Goal: Task Accomplishment & Management: Use online tool/utility

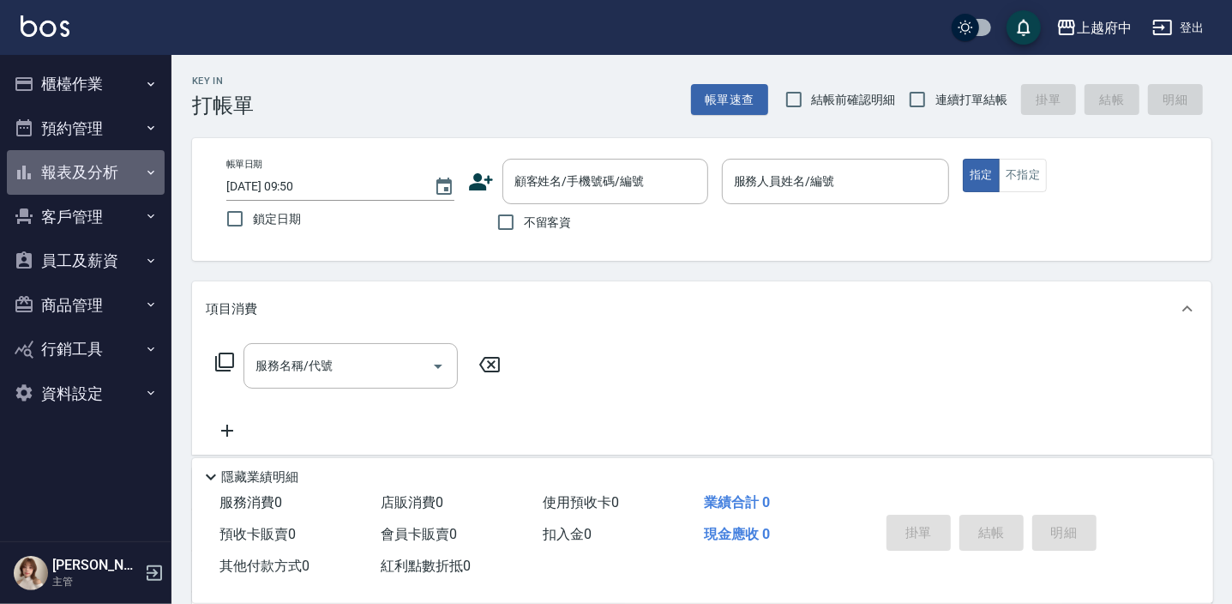
click at [93, 172] on button "報表及分析" at bounding box center [86, 172] width 158 height 45
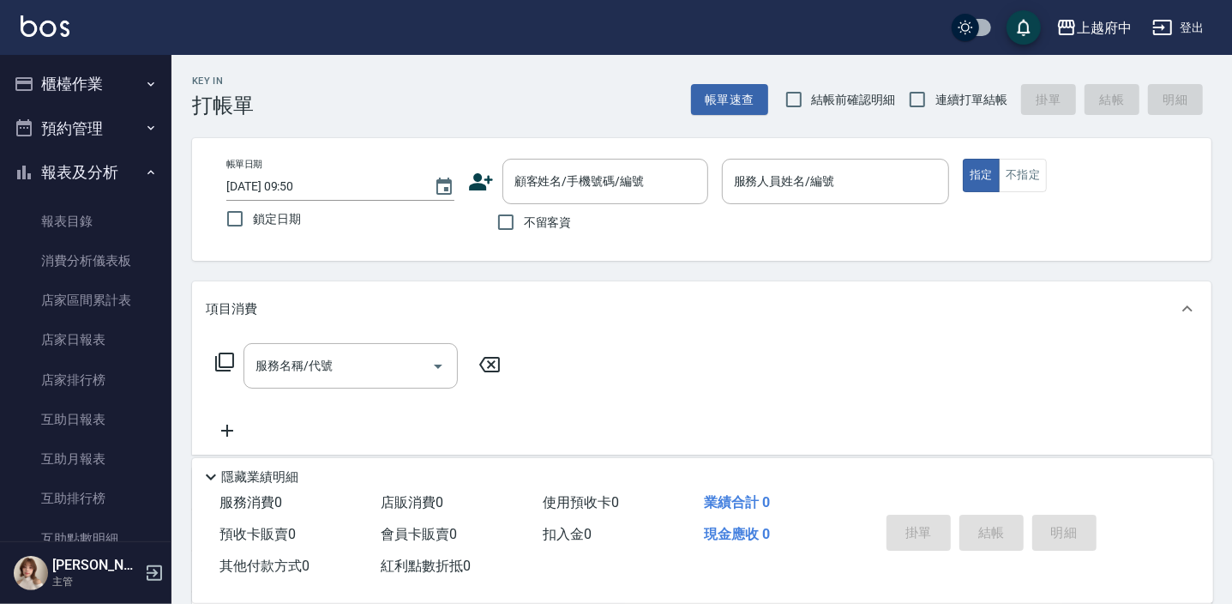
click at [93, 86] on button "櫃檯作業" at bounding box center [86, 84] width 158 height 45
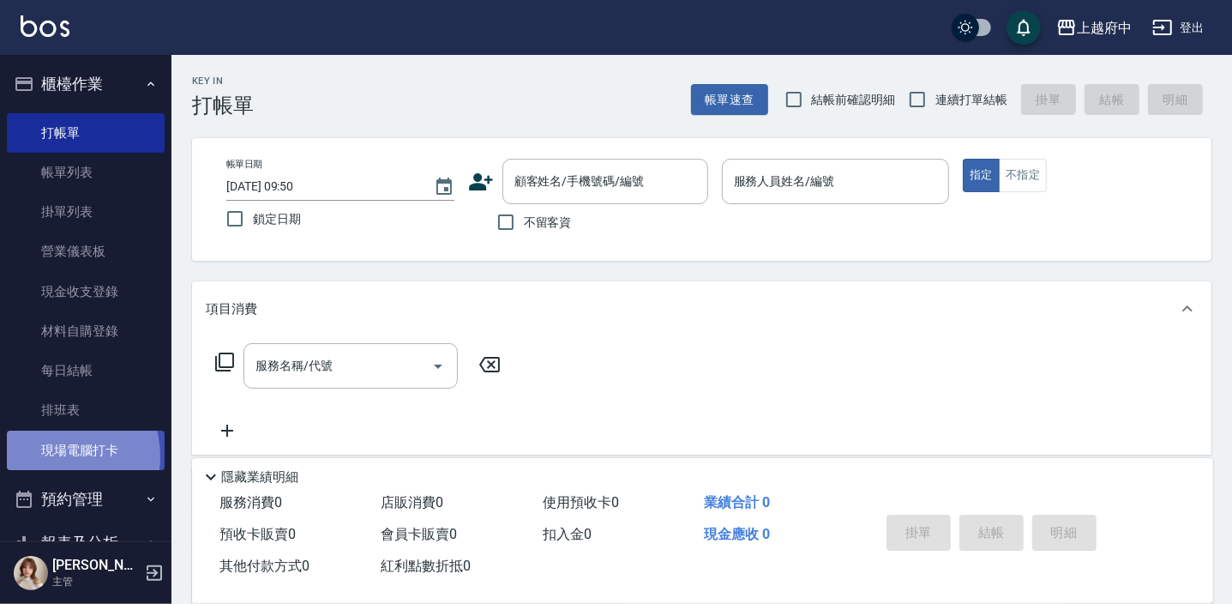
click at [56, 455] on link "現場電腦打卡" at bounding box center [86, 449] width 158 height 39
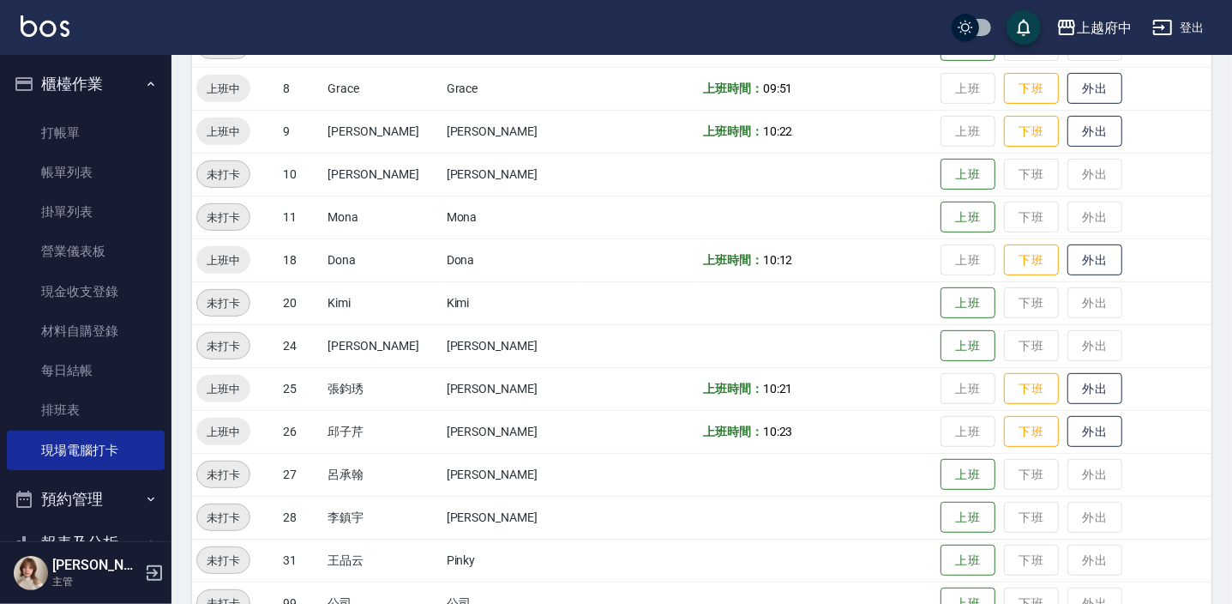
scroll to position [509, 0]
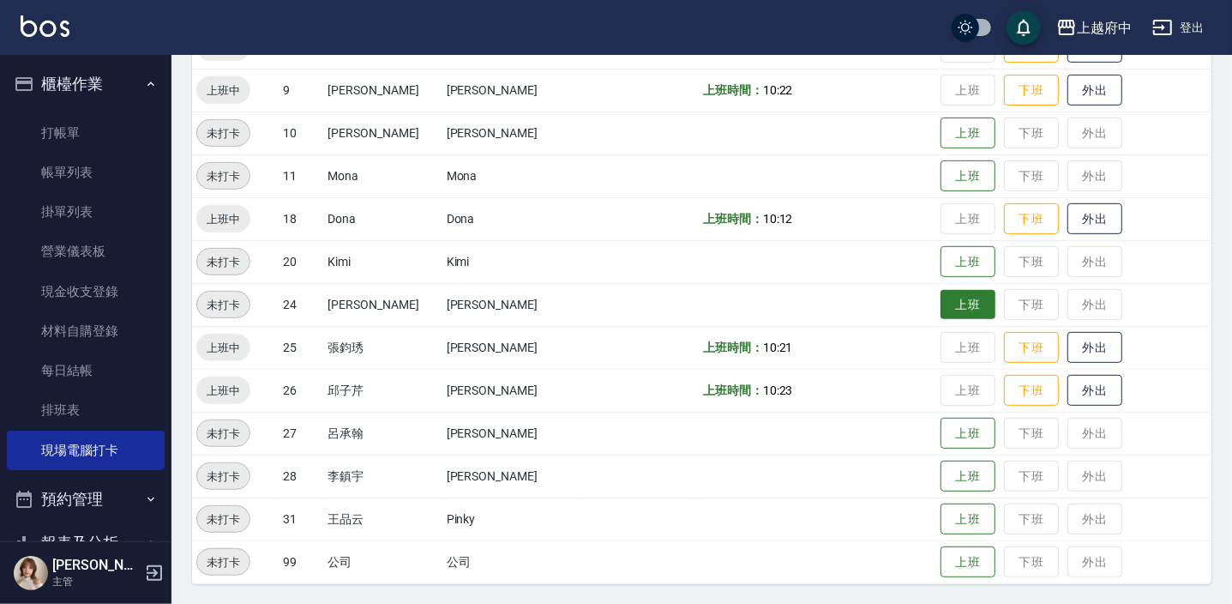
click at [966, 305] on button "上班" at bounding box center [968, 305] width 55 height 30
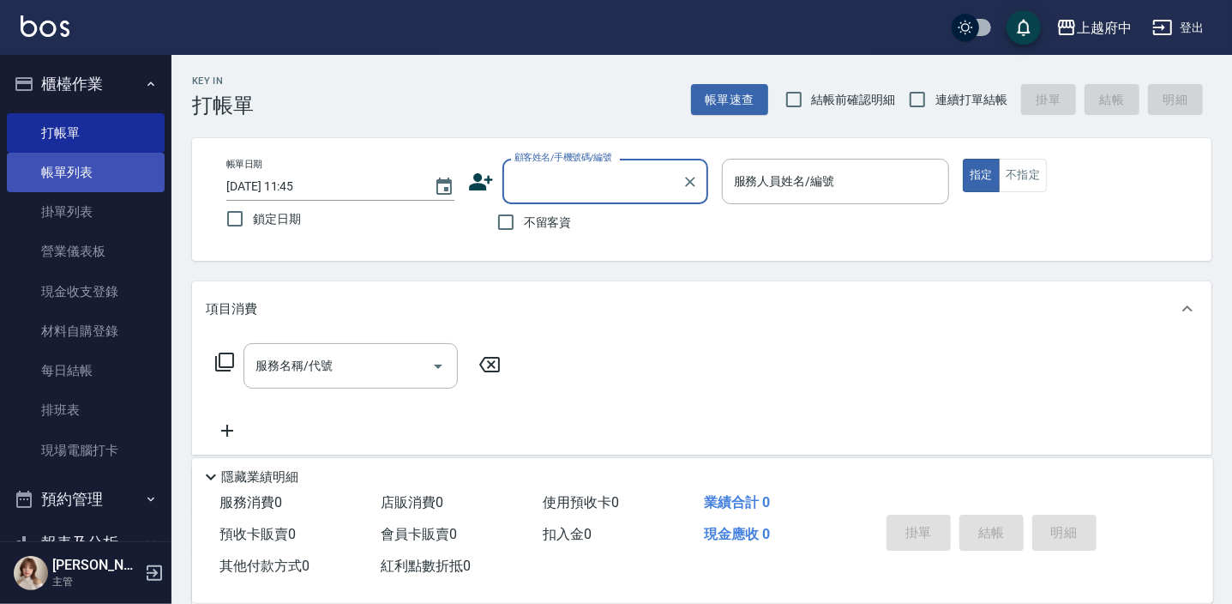
click at [118, 165] on link "帳單列表" at bounding box center [86, 172] width 158 height 39
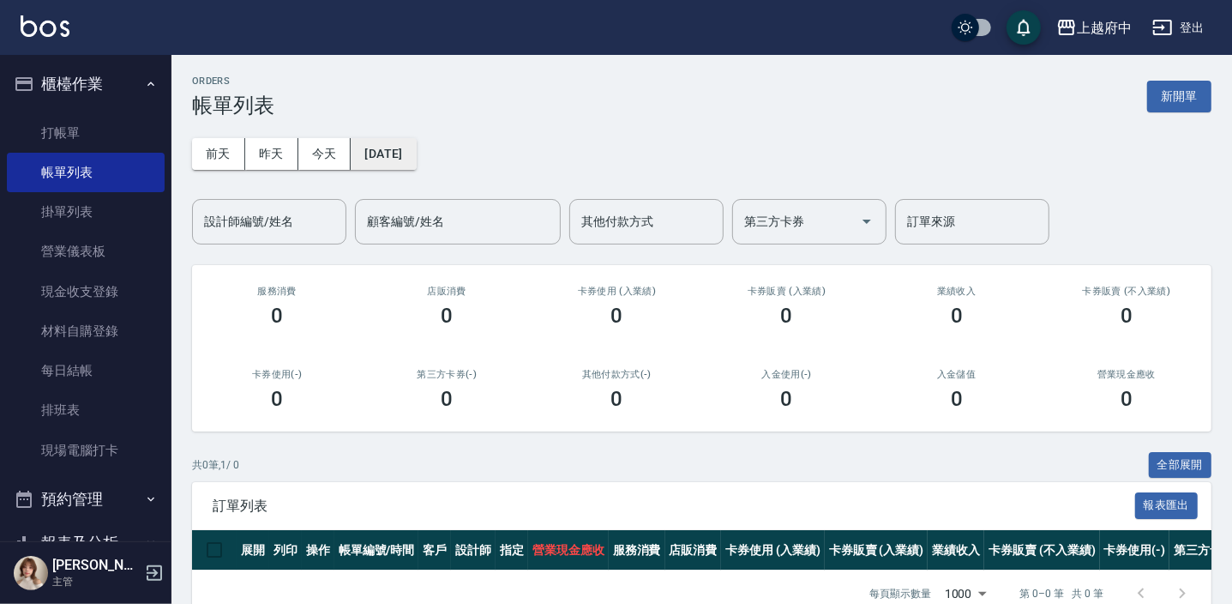
click at [382, 161] on button "2025/09/23" at bounding box center [383, 154] width 65 height 32
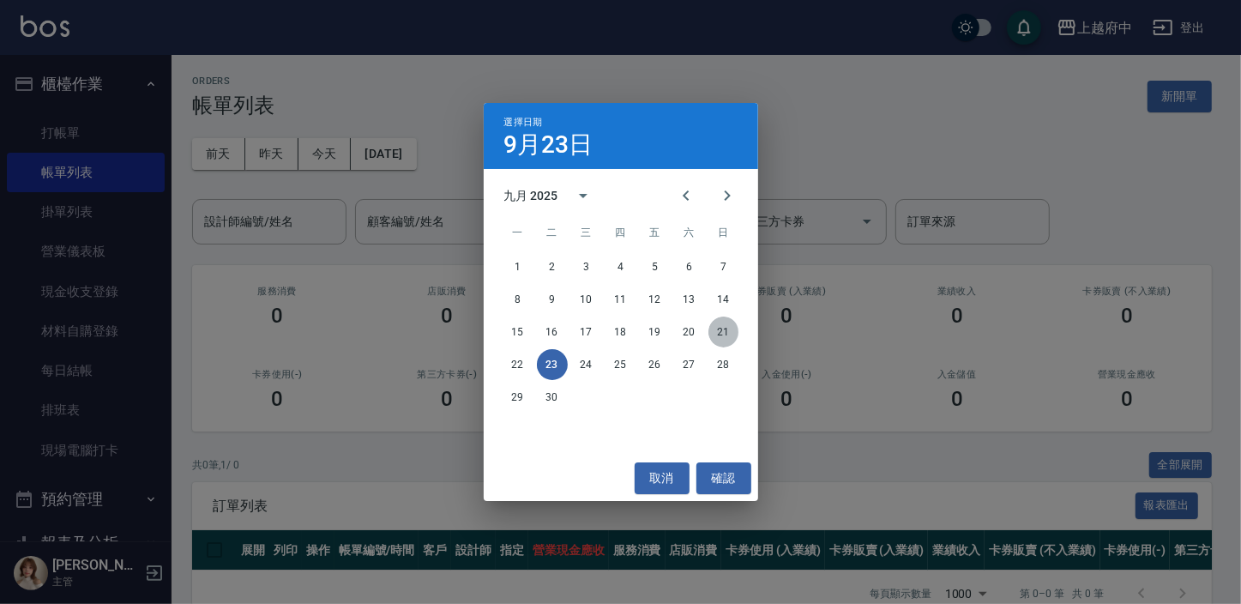
click at [726, 334] on button "21" at bounding box center [723, 331] width 31 height 31
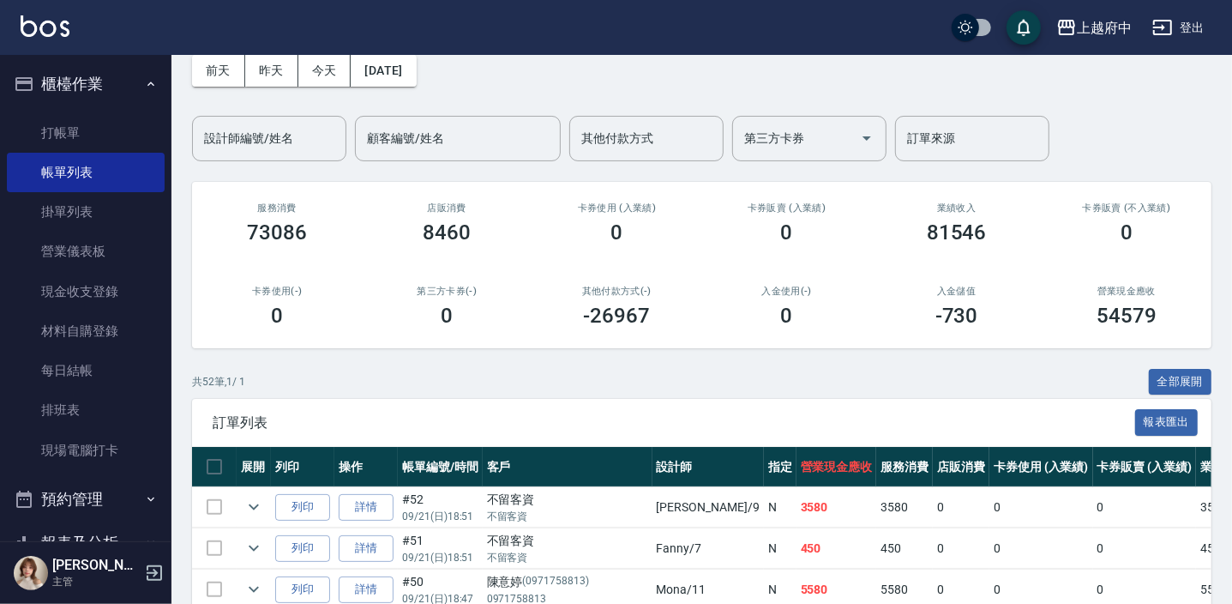
scroll to position [70, 0]
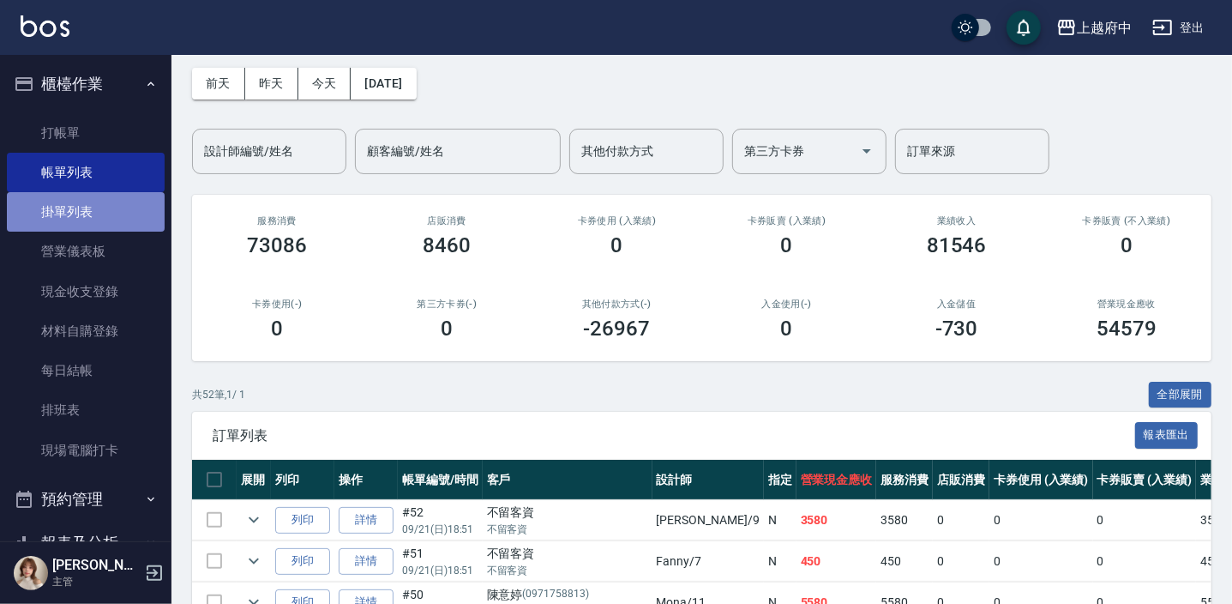
click at [86, 205] on link "掛單列表" at bounding box center [86, 211] width 158 height 39
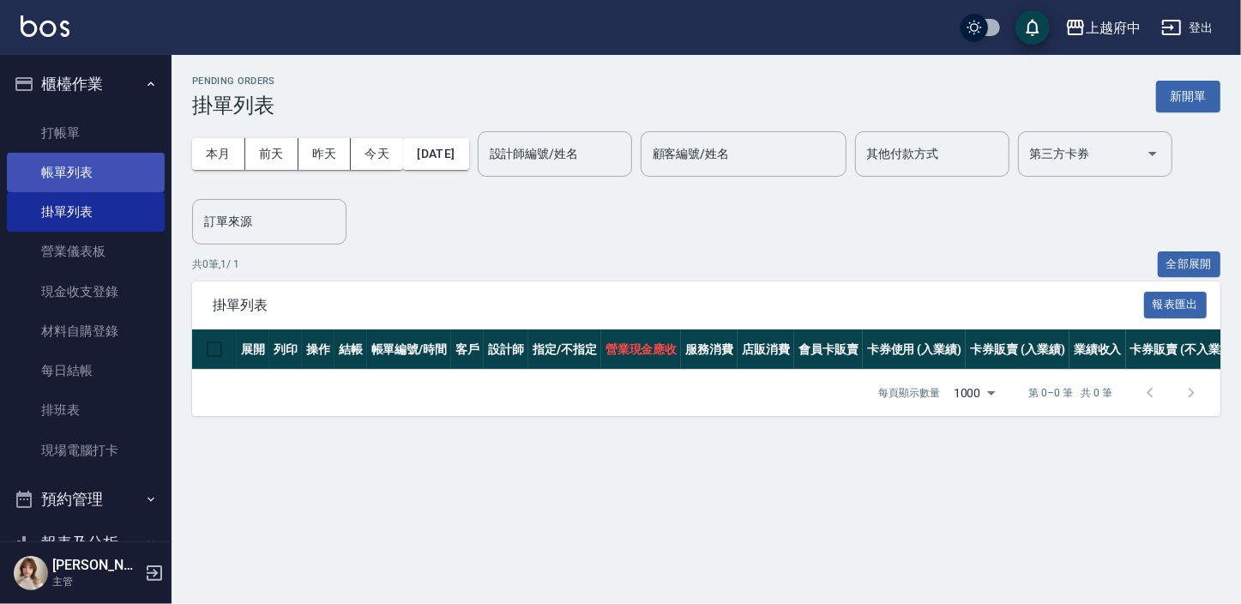
click at [93, 182] on link "帳單列表" at bounding box center [86, 172] width 158 height 39
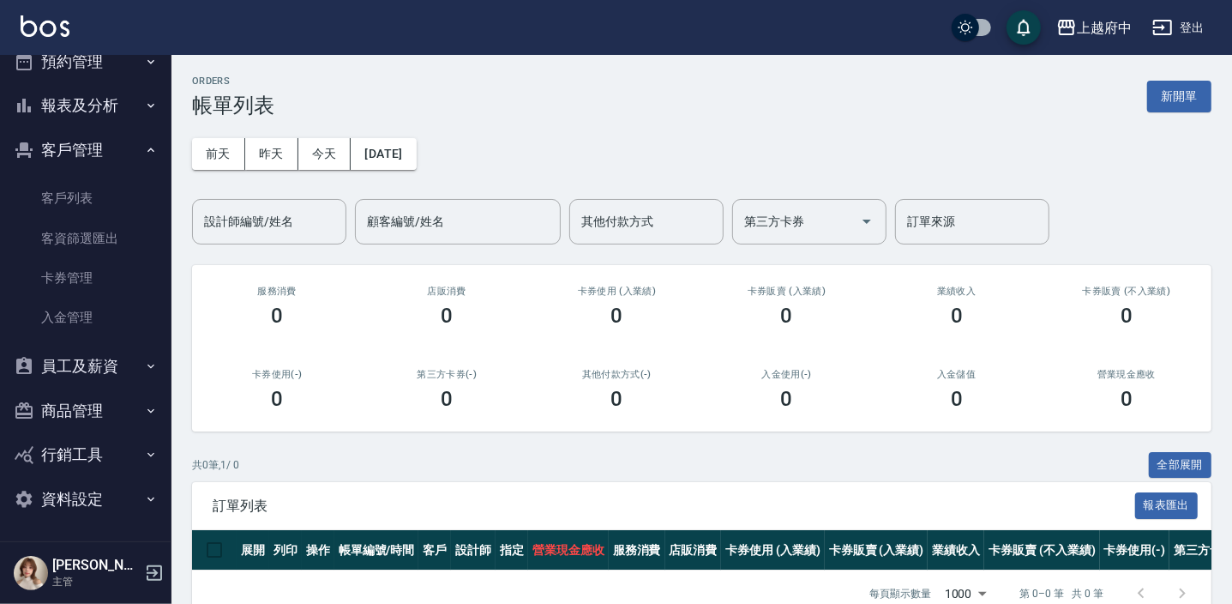
scroll to position [45, 0]
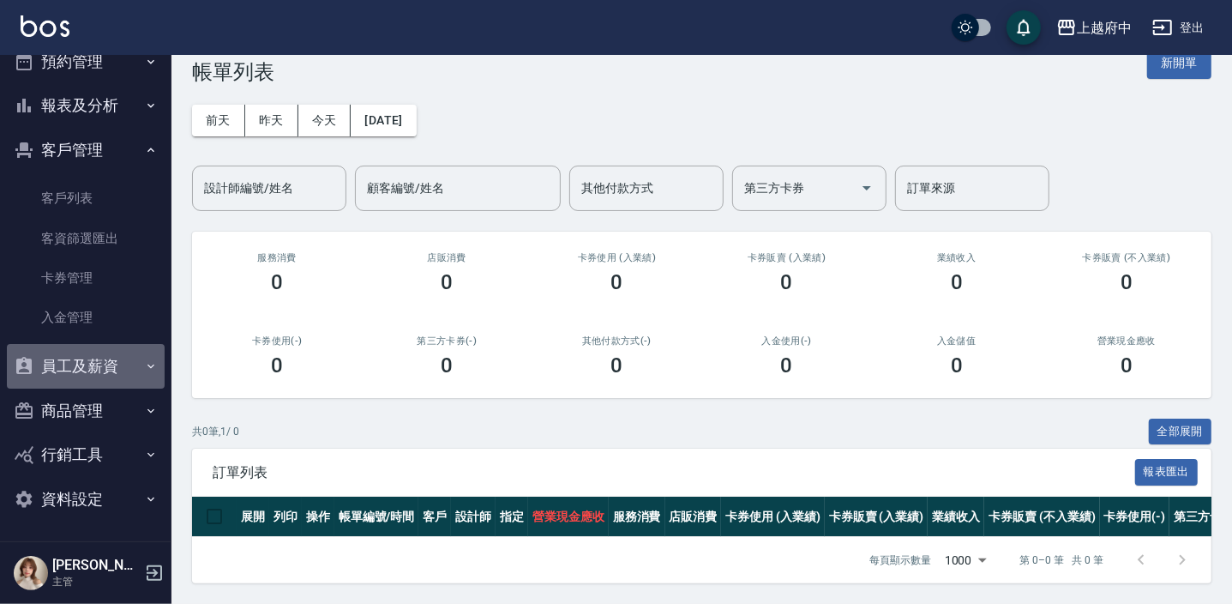
click at [114, 367] on button "員工及薪資" at bounding box center [86, 366] width 158 height 45
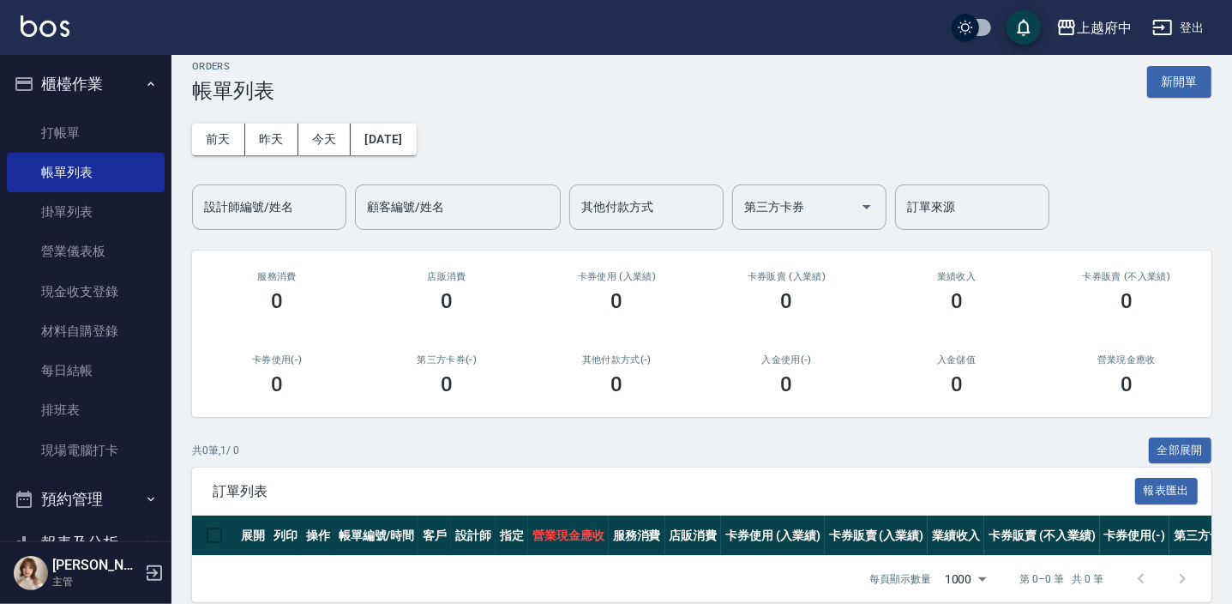
scroll to position [0, 0]
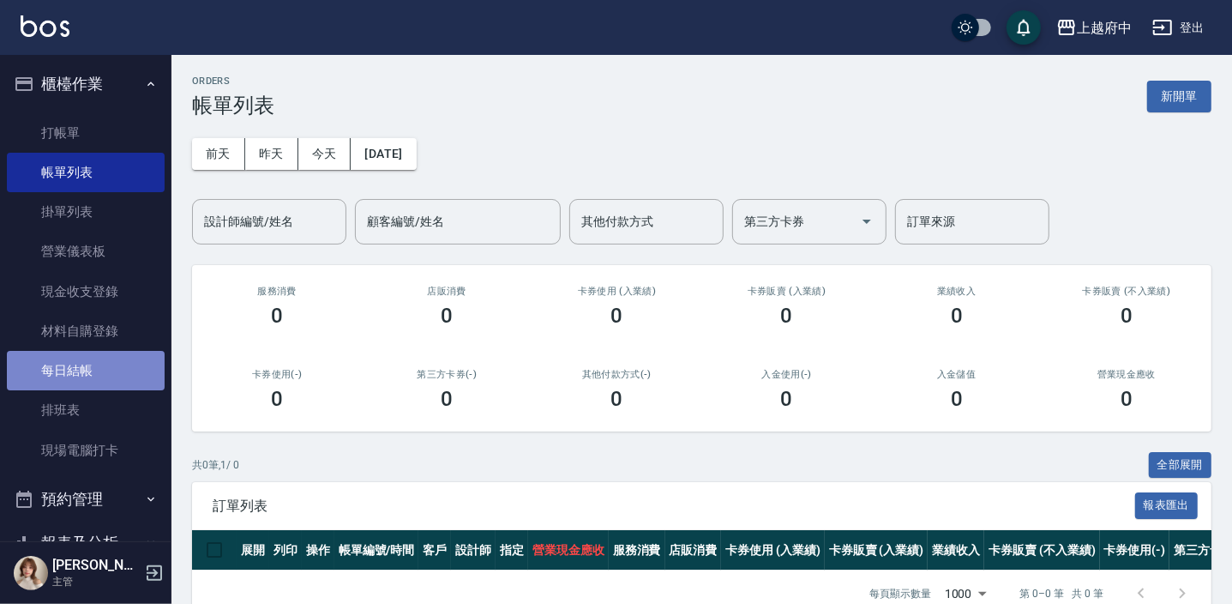
click at [86, 368] on link "每日結帳" at bounding box center [86, 370] width 158 height 39
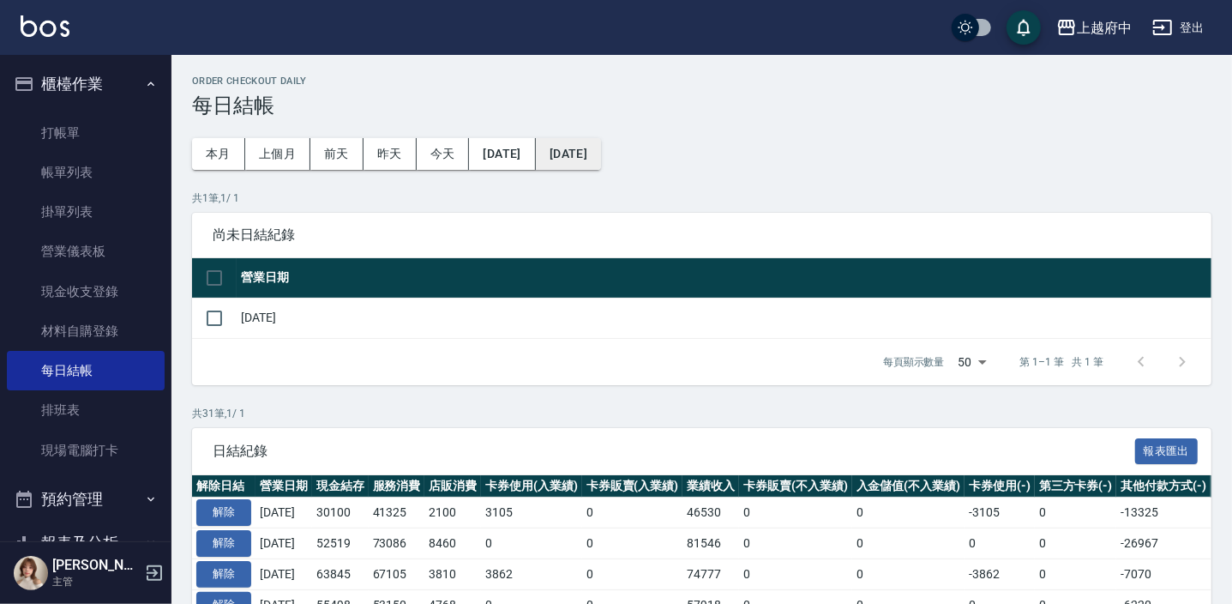
click at [601, 142] on button "[DATE]" at bounding box center [568, 154] width 65 height 32
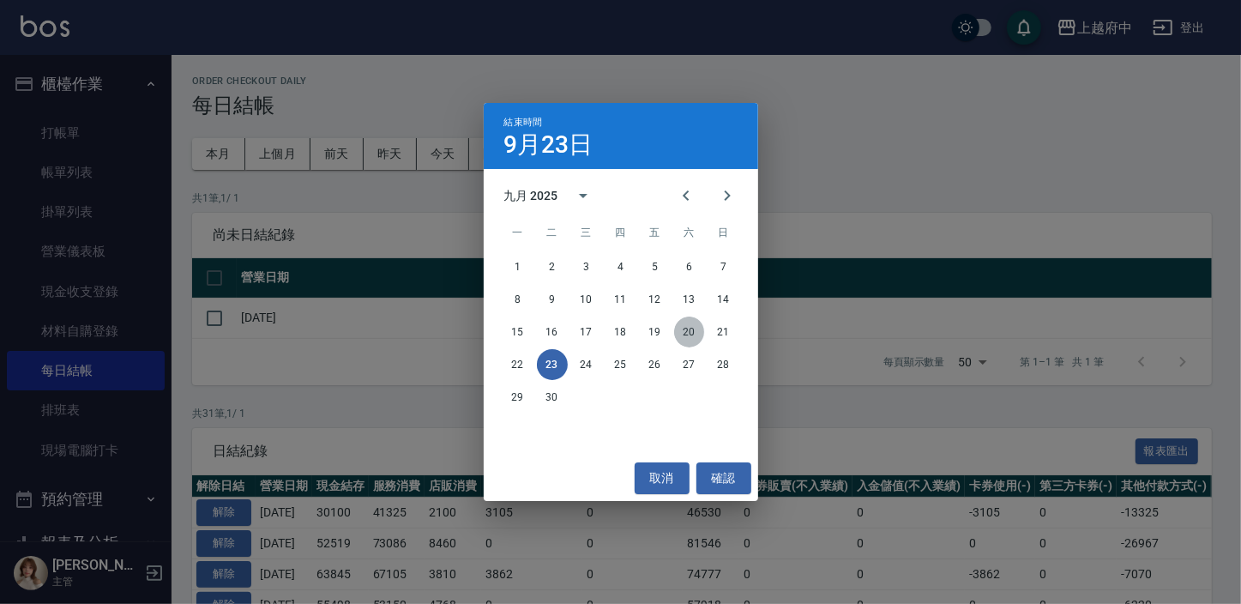
click at [692, 334] on button "20" at bounding box center [689, 331] width 31 height 31
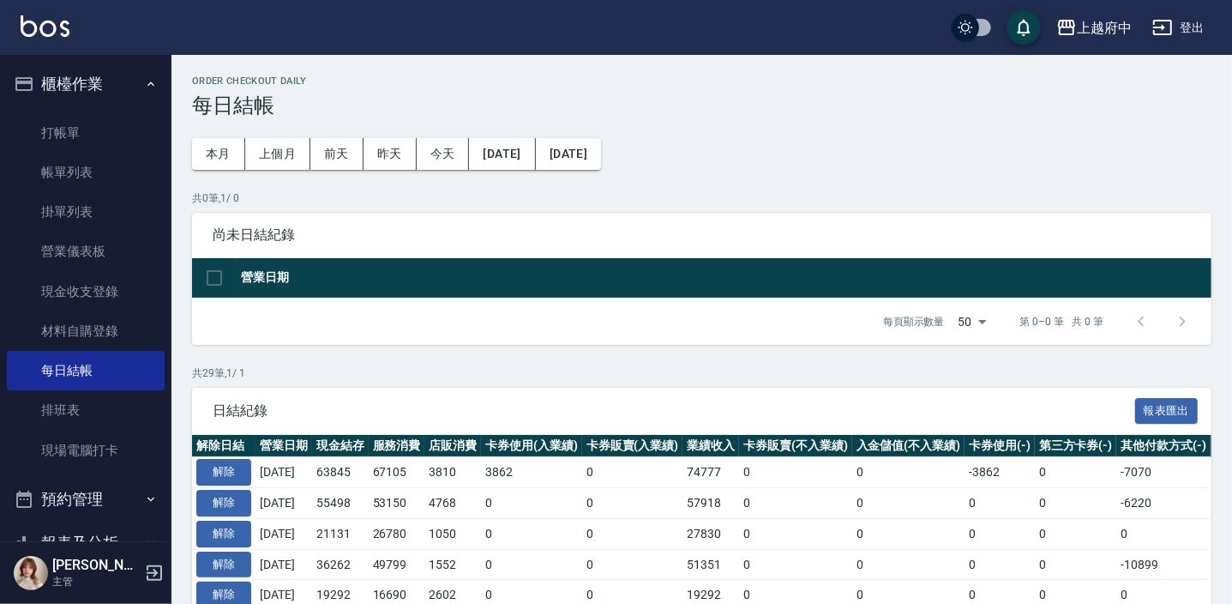
click at [145, 77] on icon "button" at bounding box center [151, 84] width 14 height 14
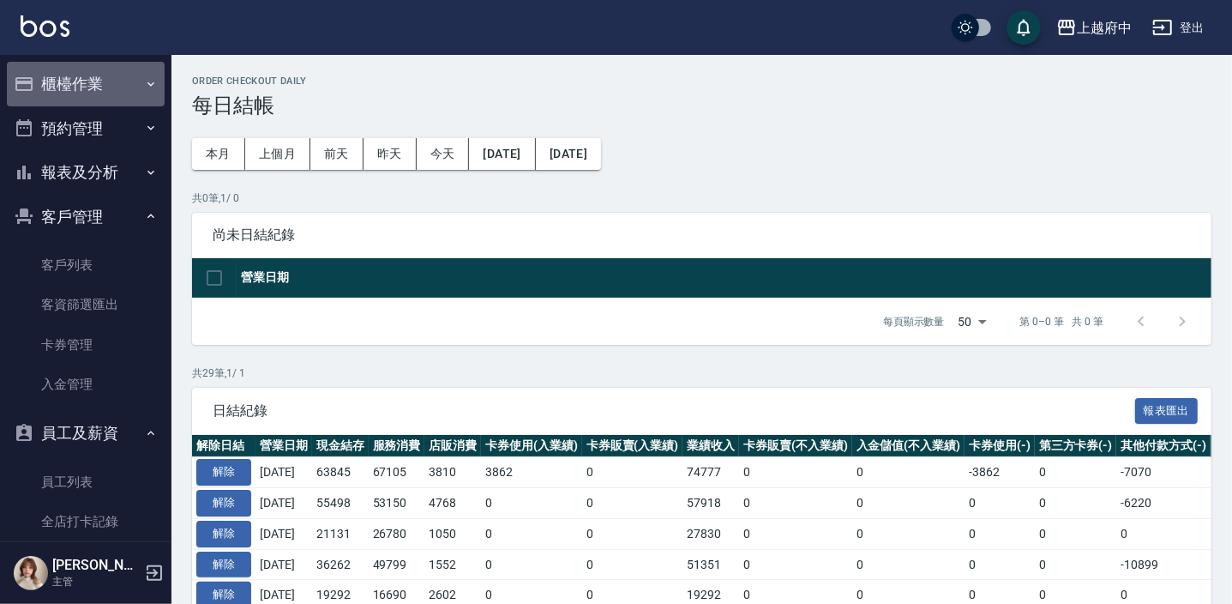
click at [87, 80] on button "櫃檯作業" at bounding box center [86, 84] width 158 height 45
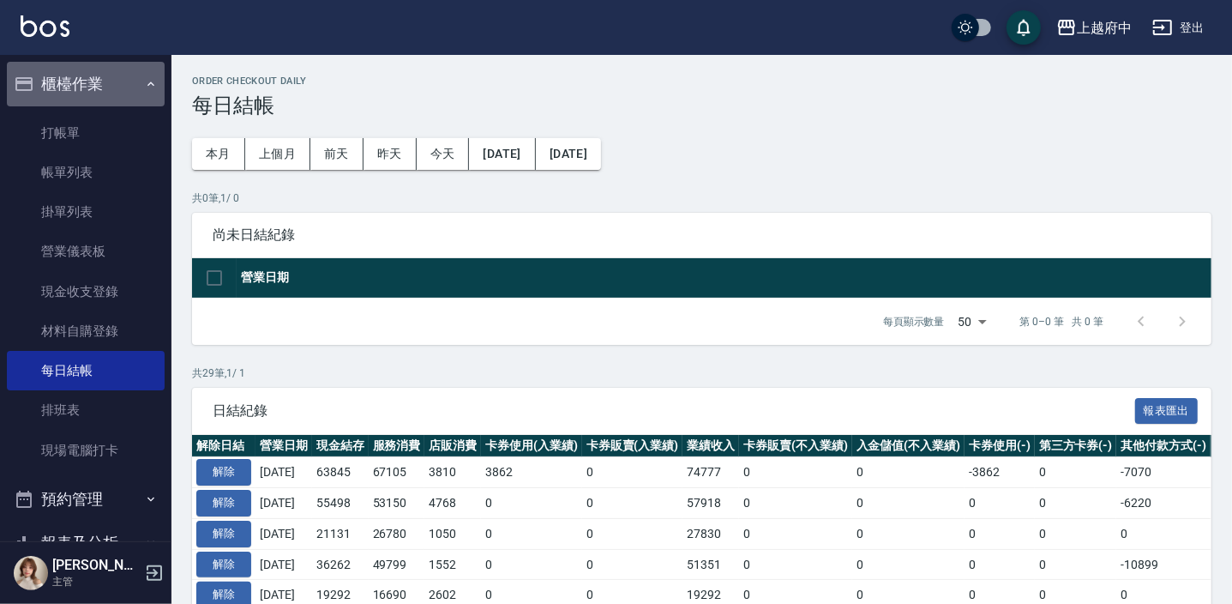
click at [146, 84] on icon "button" at bounding box center [151, 84] width 14 height 14
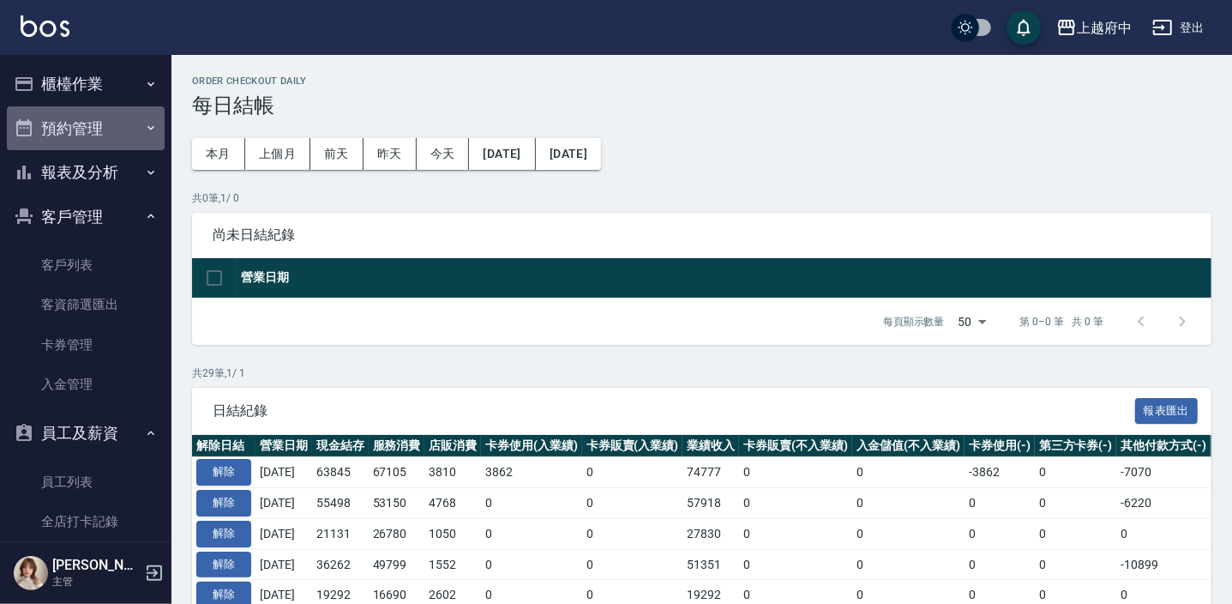
click at [99, 132] on button "預約管理" at bounding box center [86, 128] width 158 height 45
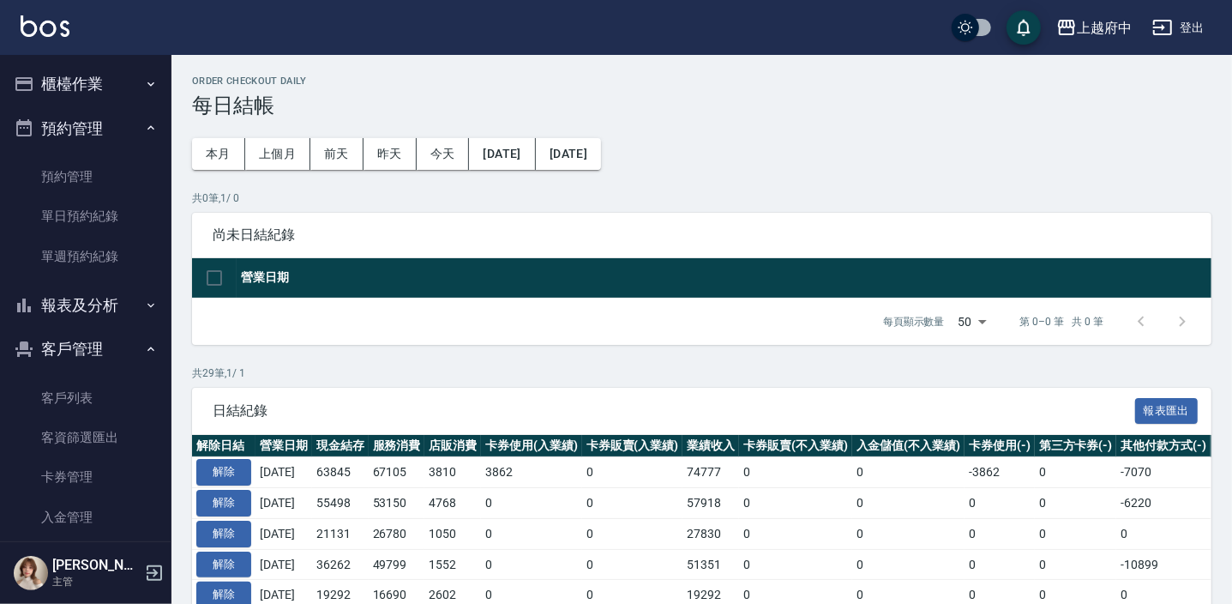
click at [102, 129] on button "預約管理" at bounding box center [86, 128] width 158 height 45
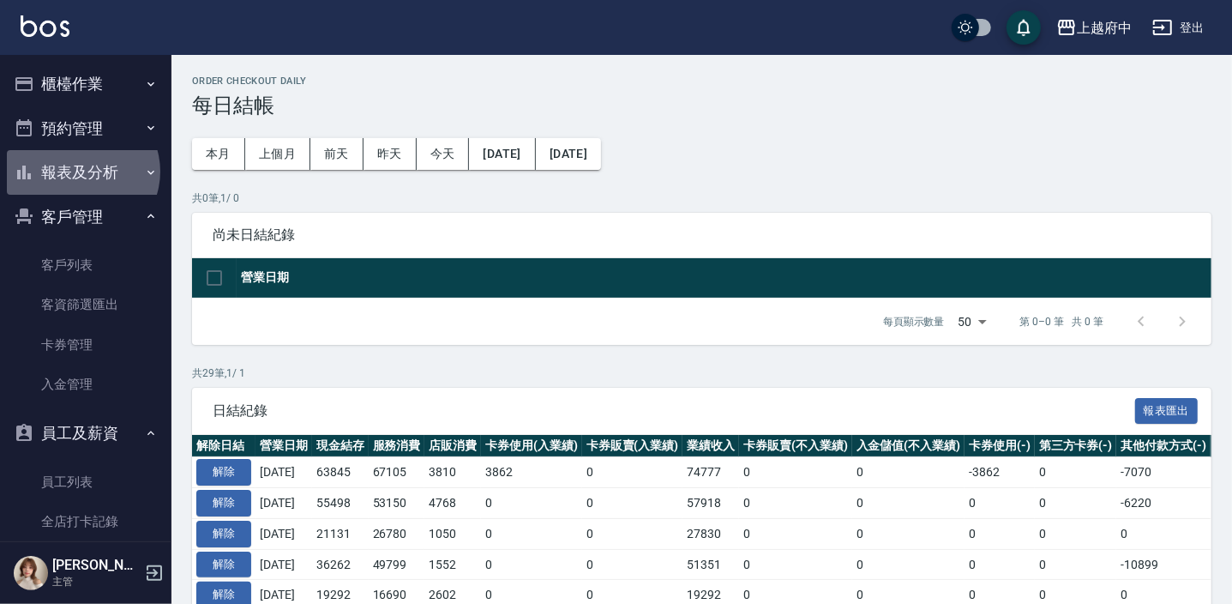
click at [81, 172] on button "報表及分析" at bounding box center [86, 172] width 158 height 45
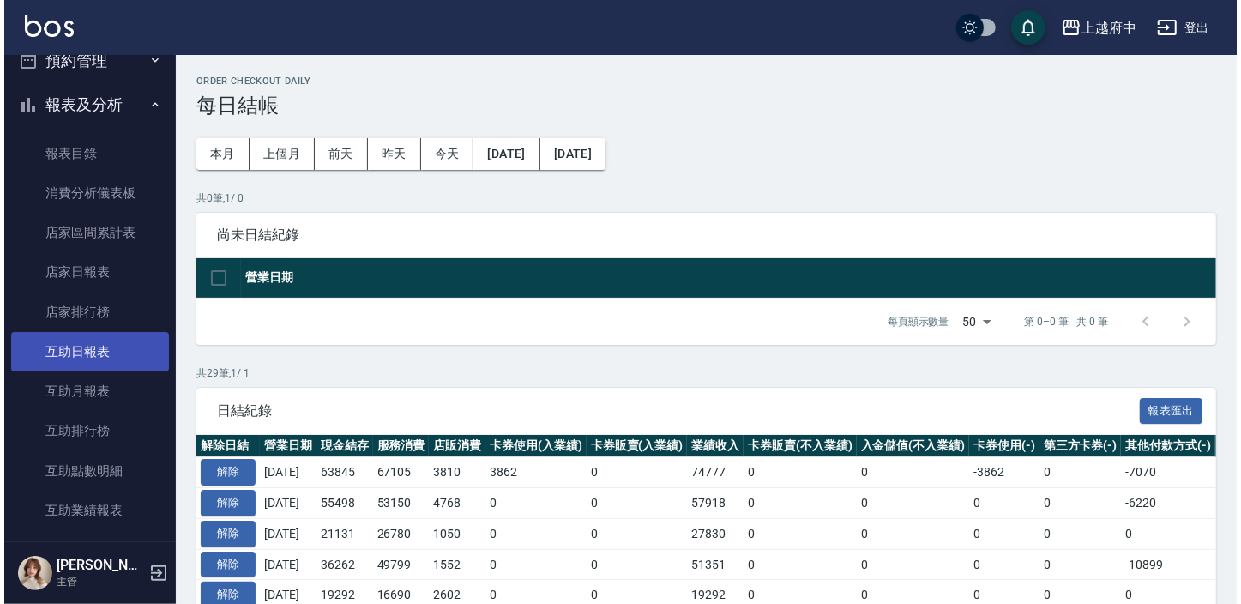
scroll to position [155, 0]
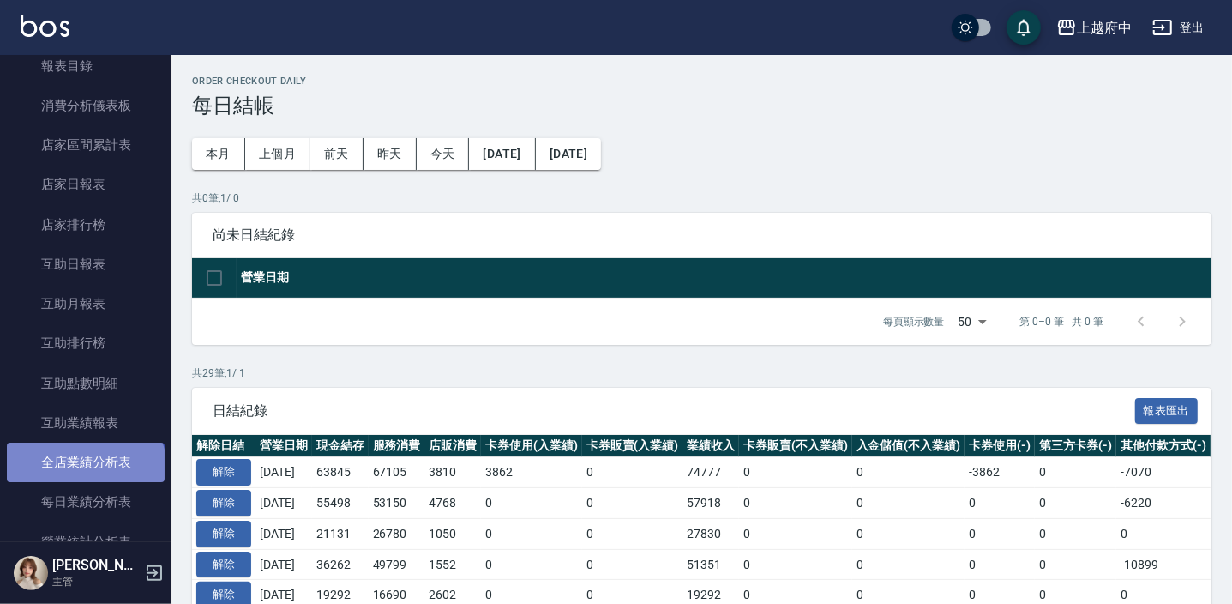
click at [84, 469] on link "全店業績分析表" at bounding box center [86, 462] width 158 height 39
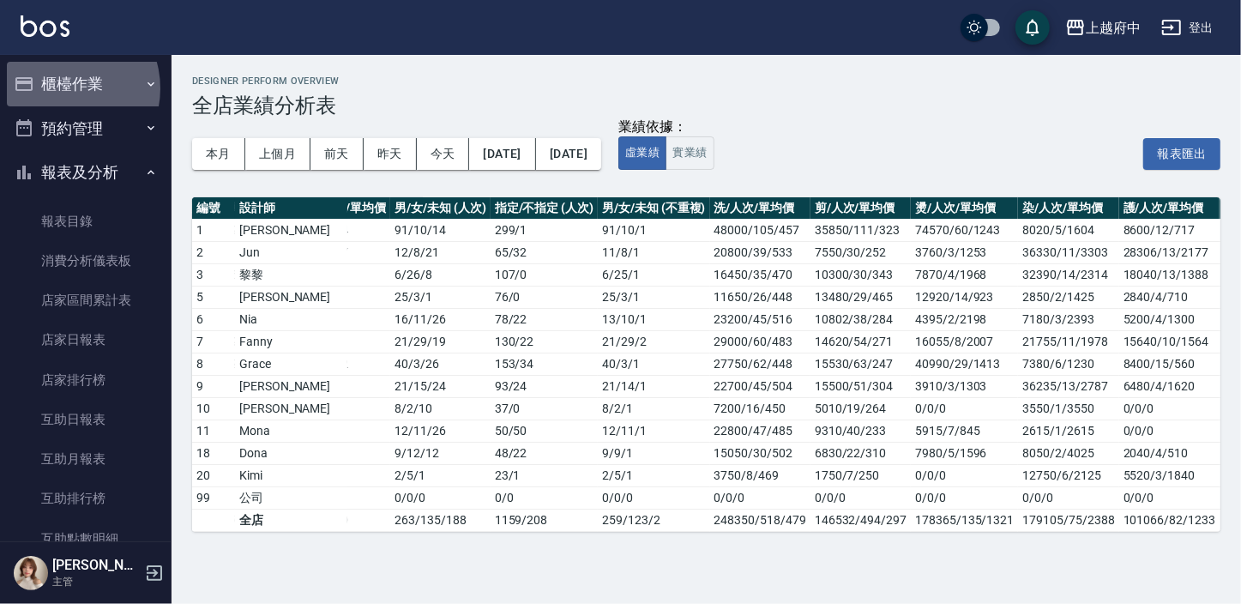
click at [61, 88] on button "櫃檯作業" at bounding box center [86, 84] width 158 height 45
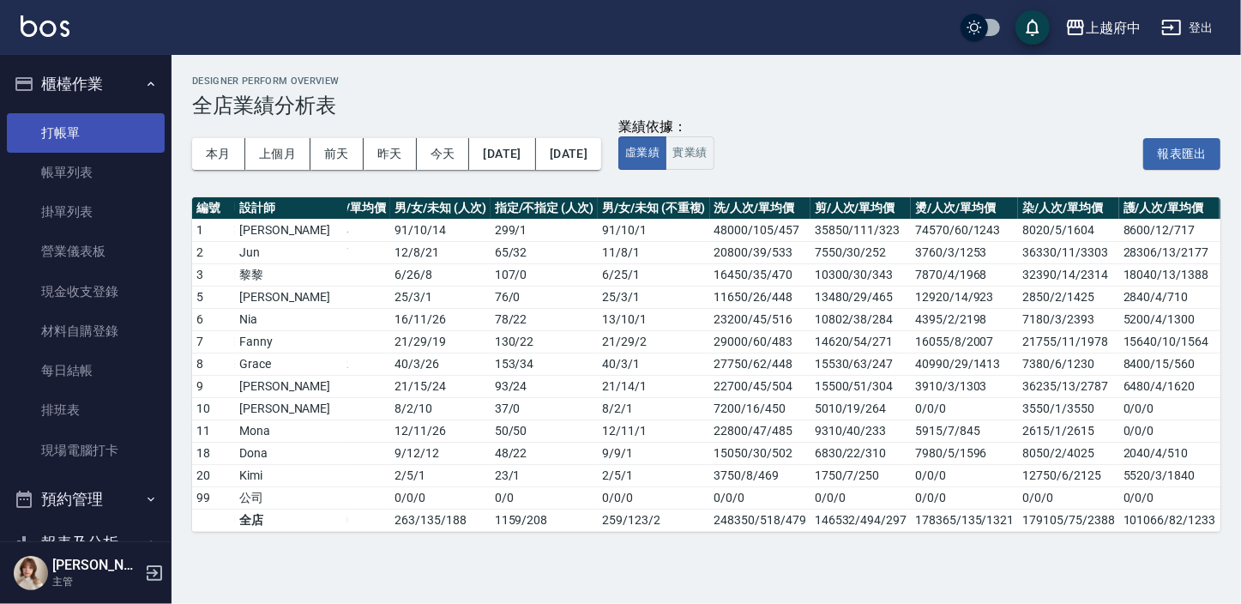
click at [69, 130] on link "打帳單" at bounding box center [86, 132] width 158 height 39
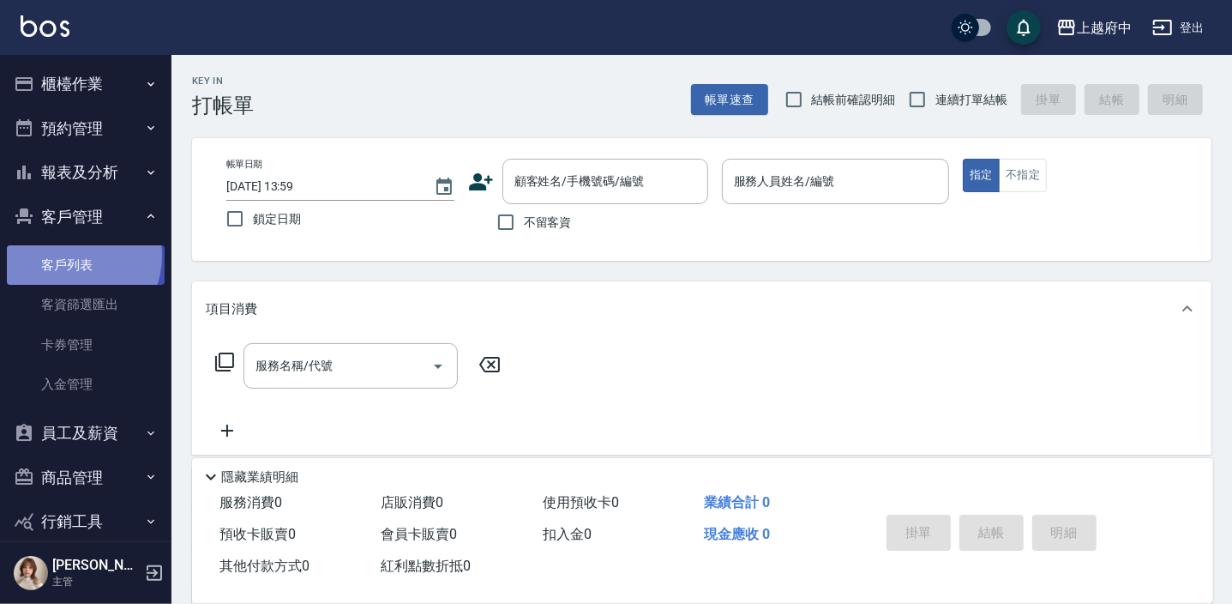
click at [69, 256] on link "客戶列表" at bounding box center [86, 264] width 158 height 39
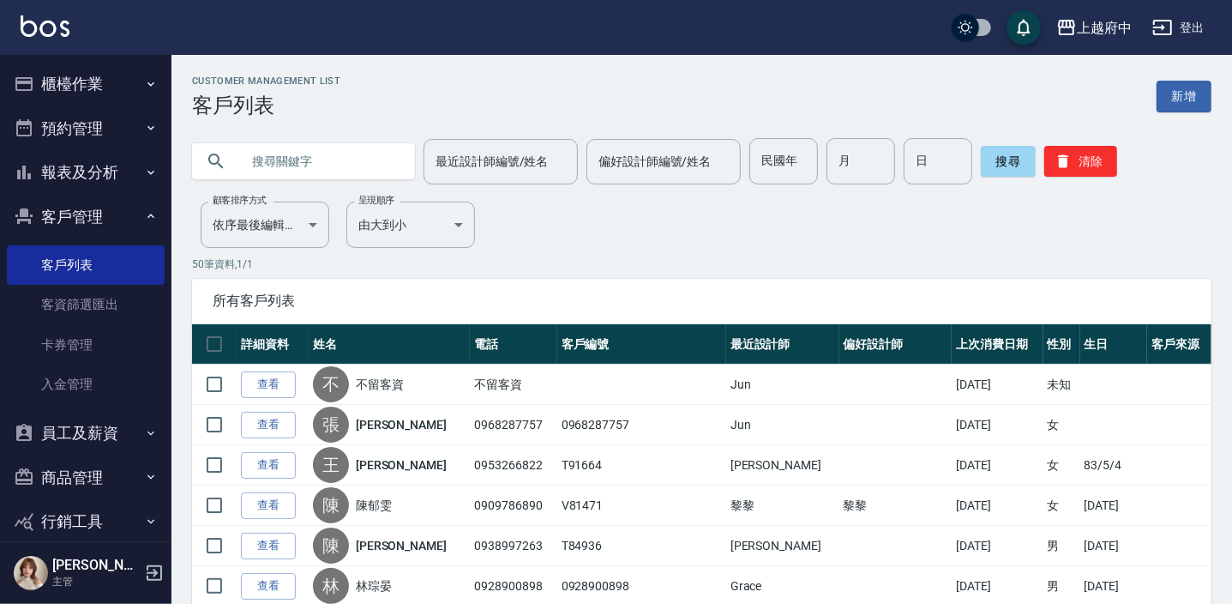
click at [326, 155] on input "text" at bounding box center [320, 161] width 161 height 46
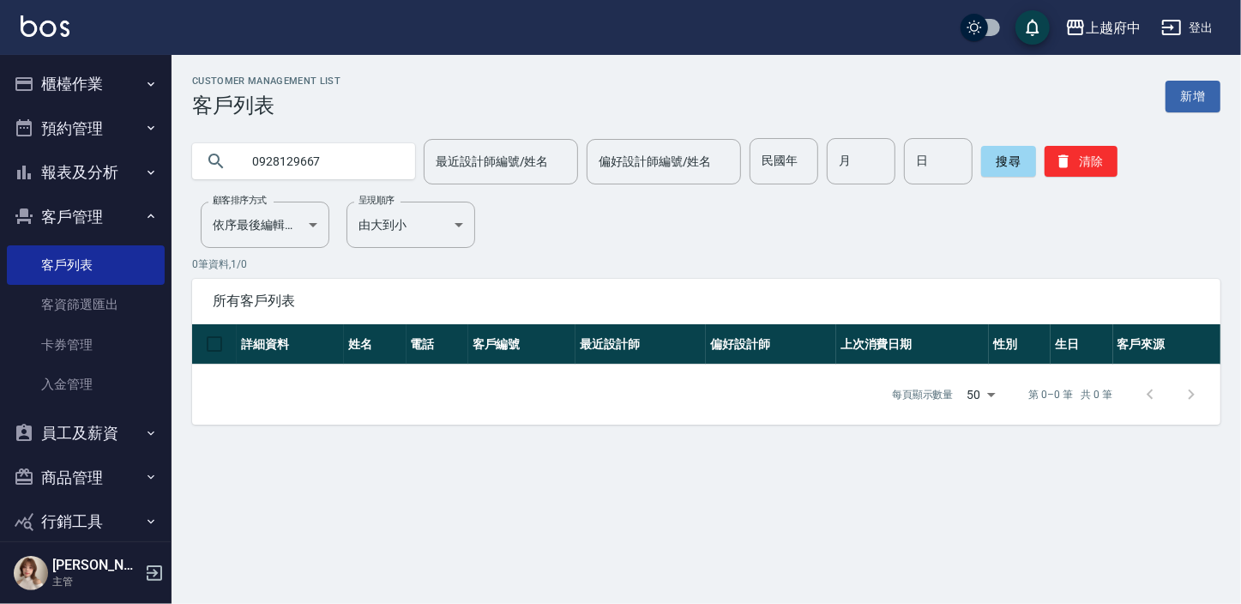
drag, startPoint x: 332, startPoint y: 160, endPoint x: 109, endPoint y: 163, distance: 223.0
click at [111, 163] on div "上越府中 登出 櫃檯作業 打帳單 帳單列表 掛單列表 營業儀表板 現金收支登錄 材料自購登錄 每日結帳 排班表 現場電腦打卡 預約管理 預約管理 單日預約紀錄…" at bounding box center [620, 302] width 1241 height 604
type input "0953264166"
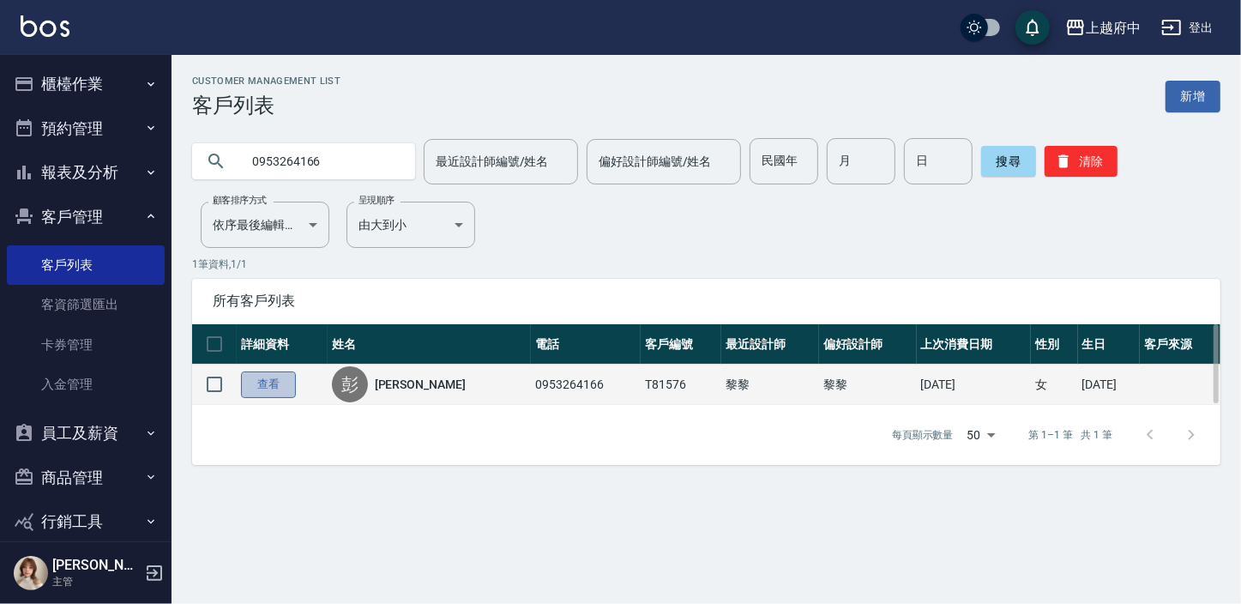
click at [249, 392] on link "查看" at bounding box center [268, 384] width 55 height 27
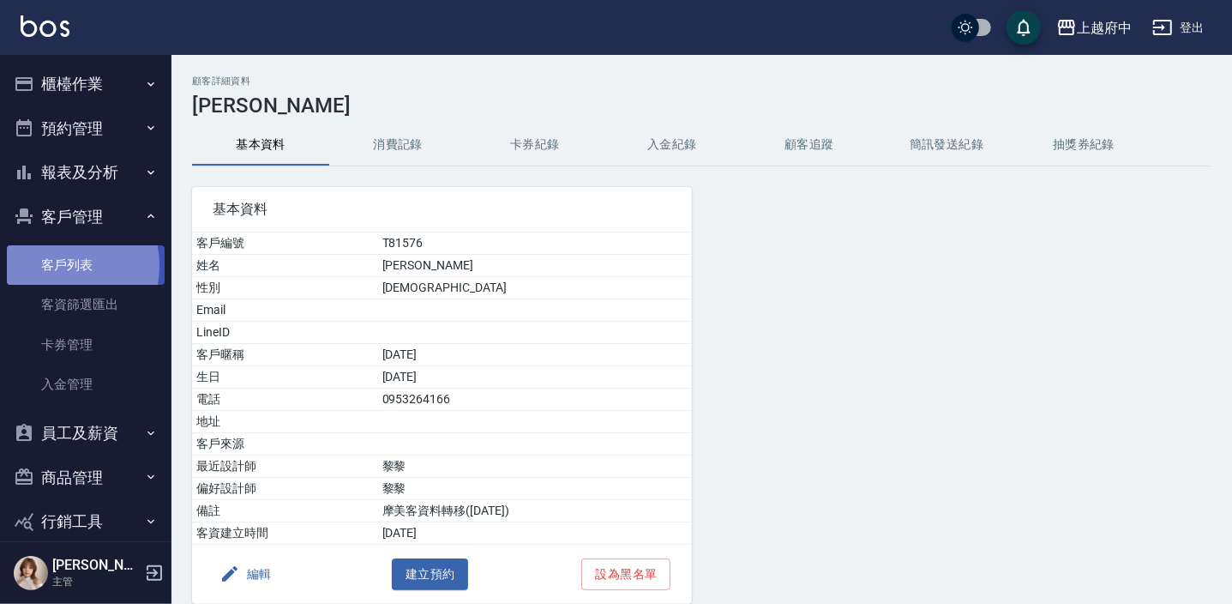
click at [52, 266] on link "客戶列表" at bounding box center [86, 264] width 158 height 39
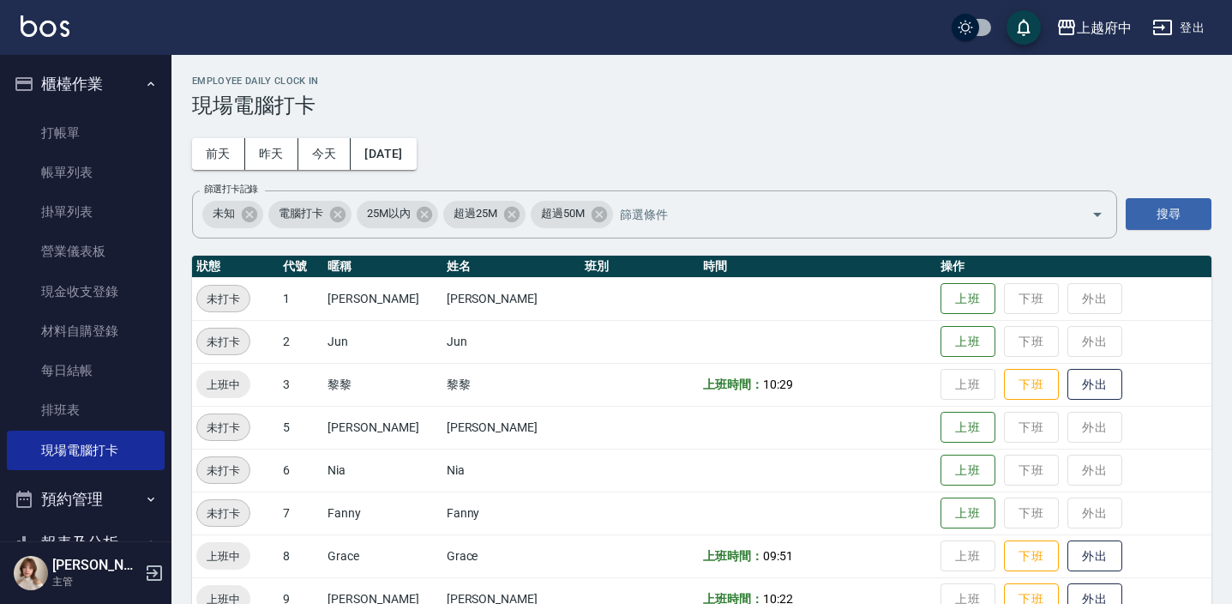
scroll to position [509, 0]
